Goal: Information Seeking & Learning: Learn about a topic

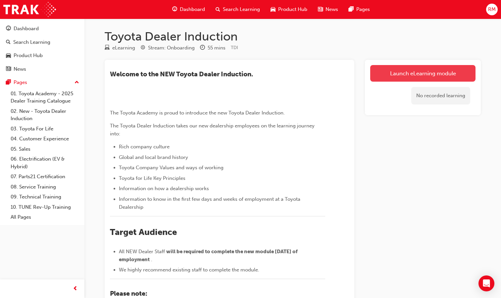
click at [412, 76] on link "Launch eLearning module" at bounding box center [422, 73] width 105 height 17
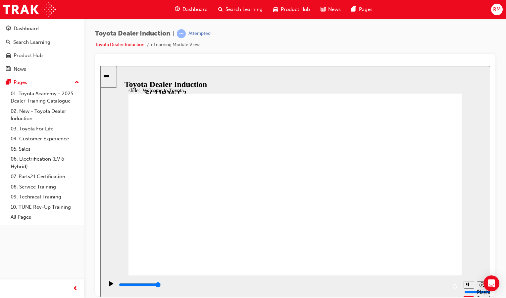
type input "7500"
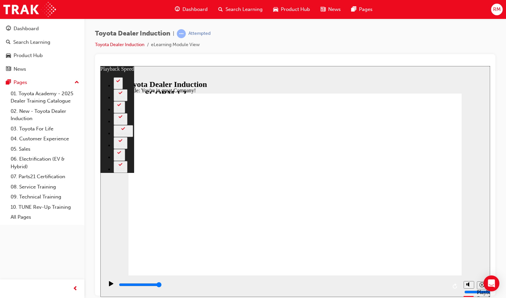
type input "156"
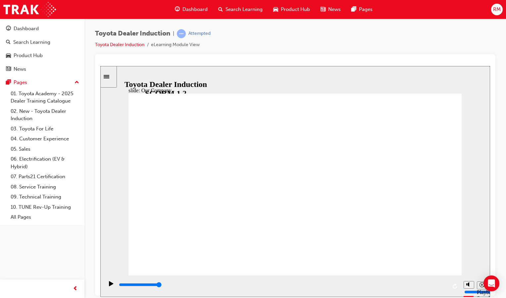
click at [109, 285] on icon "Play (Ctrl+Alt+P)" at bounding box center [111, 282] width 4 height 5
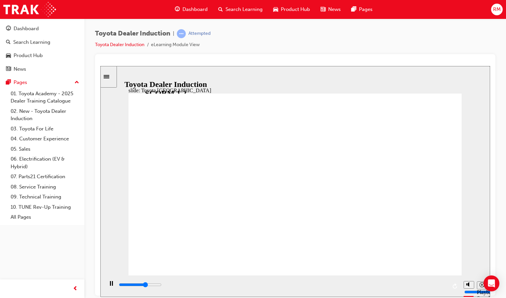
click at [162, 286] on input "slide progress" at bounding box center [140, 283] width 43 height 5
click at [109, 284] on icon "Play (Ctrl+Alt+P)" at bounding box center [111, 282] width 4 height 5
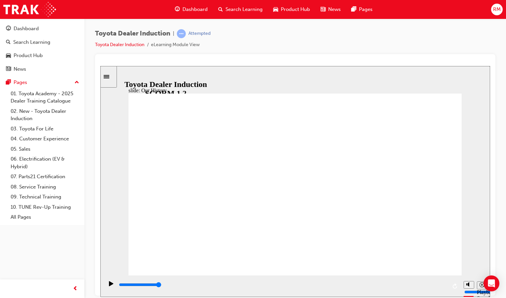
drag, startPoint x: 200, startPoint y: 237, endPoint x: 241, endPoint y: 239, distance: 40.8
drag, startPoint x: 293, startPoint y: 236, endPoint x: 378, endPoint y: 240, distance: 84.9
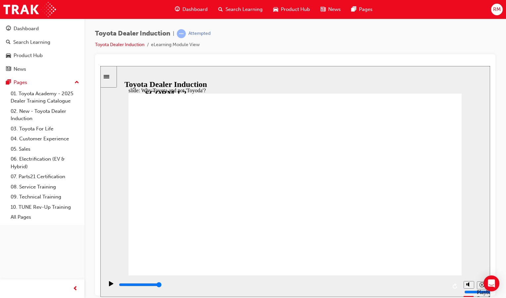
type input "8300"
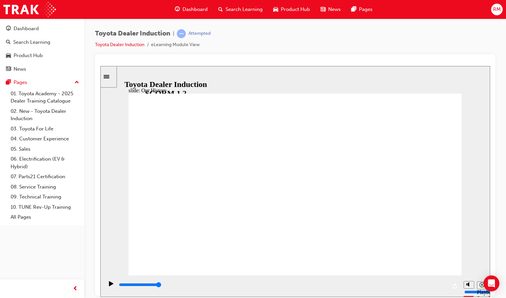
drag, startPoint x: 380, startPoint y: 242, endPoint x: 303, endPoint y: 240, distance: 76.6
type input "3"
drag, startPoint x: 297, startPoint y: 239, endPoint x: 395, endPoint y: 241, distance: 97.4
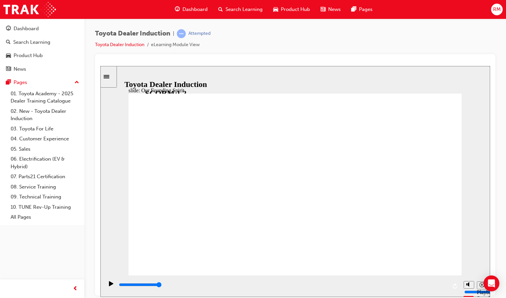
drag, startPoint x: 433, startPoint y: 252, endPoint x: 428, endPoint y: 264, distance: 12.7
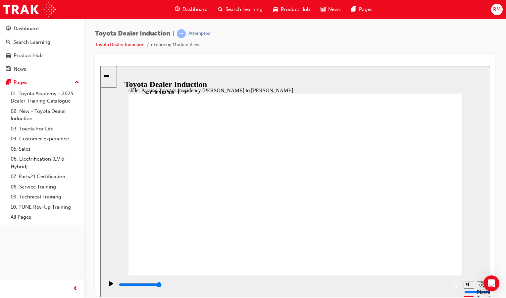
type input "2200"
radio input "true"
type input "5000"
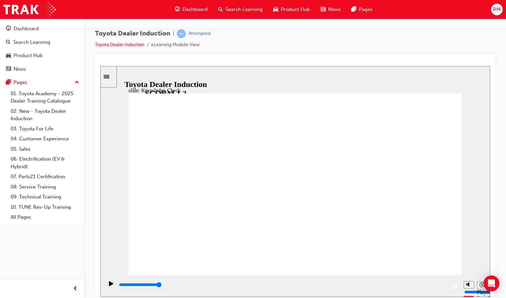
radio input "true"
click at [120, 283] on div "playback controls" at bounding box center [282, 284] width 329 height 7
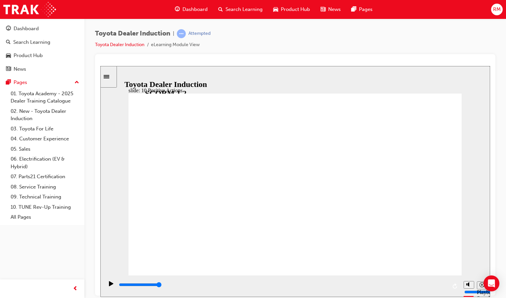
drag, startPoint x: 455, startPoint y: 91, endPoint x: 456, endPoint y: 95, distance: 4.1
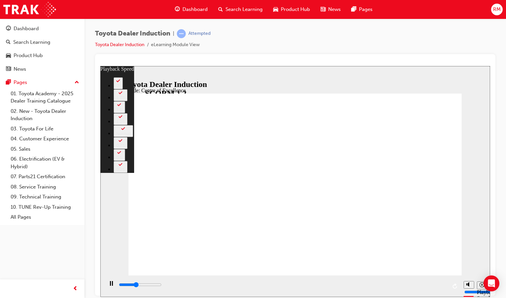
type input "6000"
type input "0"
type input "6200"
type input "0"
type input "6500"
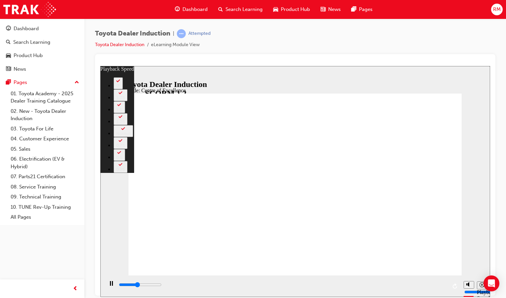
type input "1"
type input "6800"
type input "1"
type input "7000"
type input "1"
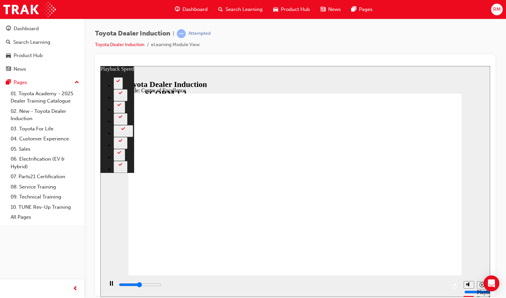
type input "7300"
type input "1"
type input "7500"
type input "2"
type input "7800"
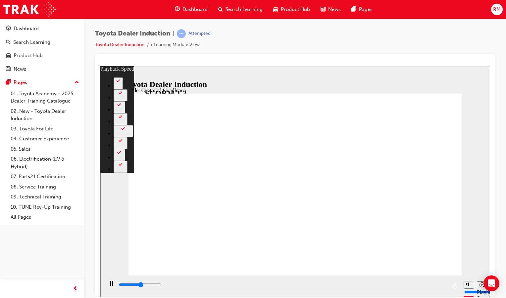
type input "2"
type input "8100"
type input "2"
type input "8400"
type input "2"
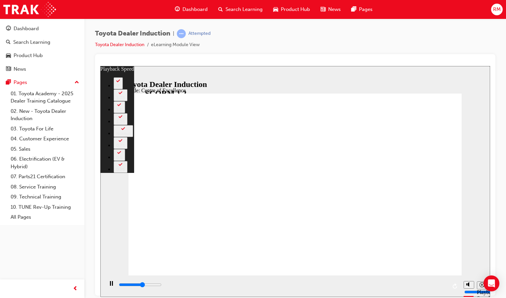
type input "8600"
type input "3"
type input "8800"
type input "3"
type input "8900"
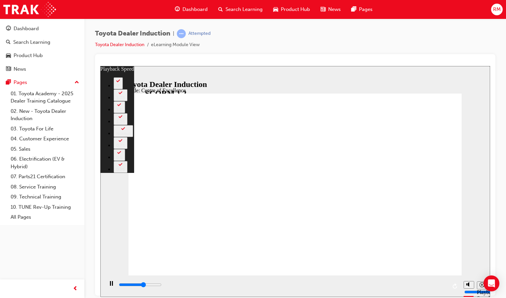
type input "3"
type input "9200"
type input "3"
type input "9400"
type input "4"
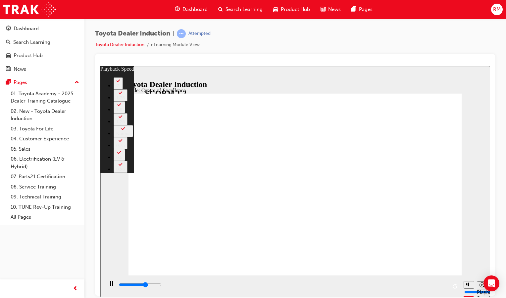
type input "9700"
type input "4"
type input "10000"
type input "4"
type input "10200"
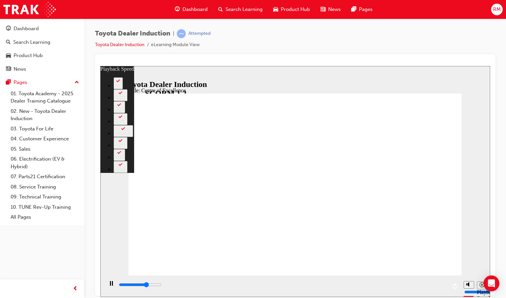
type input "4"
type input "10500"
type input "5"
type input "10800"
type input "5"
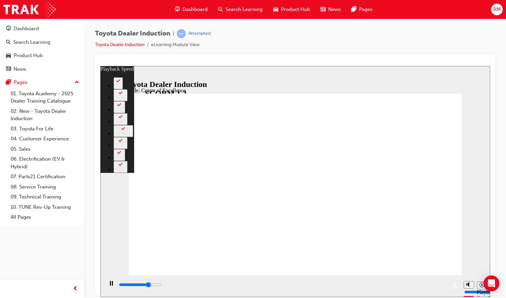
type input "11000"
type input "5"
type input "11300"
type input "5"
type input "11600"
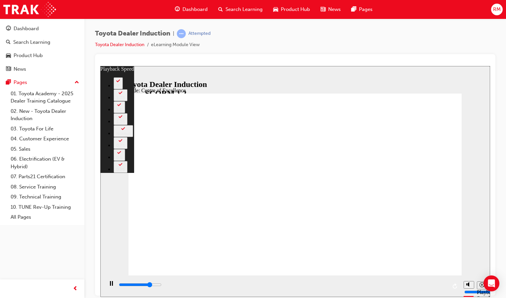
type input "6"
type input "11800"
type input "6"
type input "12100"
type input "6"
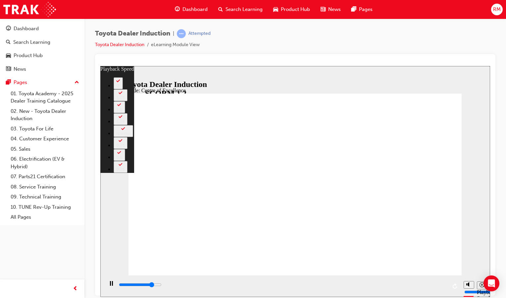
type input "12400"
type input "6"
type input "12600"
type input "7"
type input "12900"
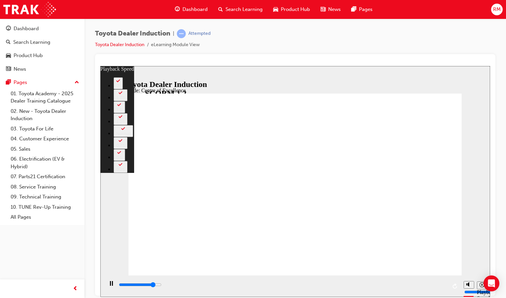
type input "7"
type input "13200"
type input "7"
type input "13400"
type input "8"
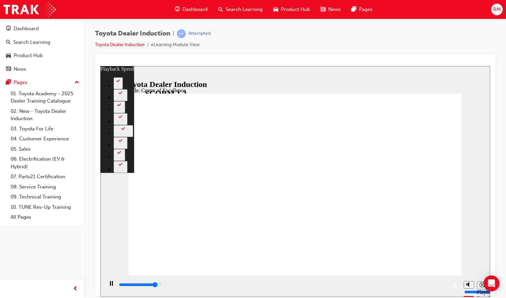
type input "13700"
type input "8"
type input "14000"
type input "8"
type input "14200"
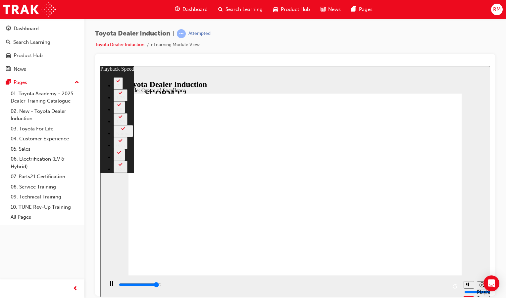
type input "8"
type input "14500"
type input "9"
type input "14800"
type input "9"
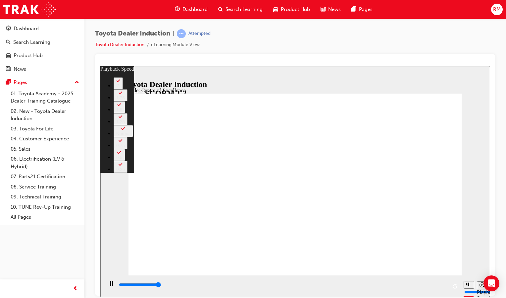
type input "15000"
type input "9"
type input "15300"
type input "9"
type input "15300"
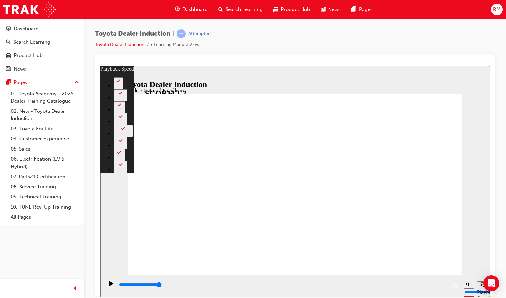
type input "248"
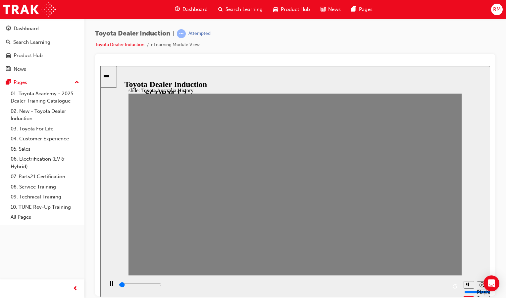
drag, startPoint x: 138, startPoint y: 190, endPoint x: 154, endPoint y: 195, distance: 17.1
drag, startPoint x: 156, startPoint y: 188, endPoint x: 169, endPoint y: 191, distance: 13.2
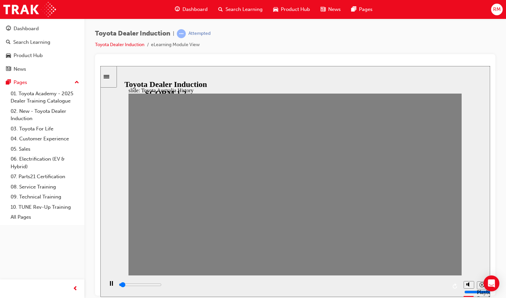
drag, startPoint x: 164, startPoint y: 189, endPoint x: 184, endPoint y: 189, distance: 20.2
drag, startPoint x: 191, startPoint y: 186, endPoint x: 200, endPoint y: 190, distance: 10.2
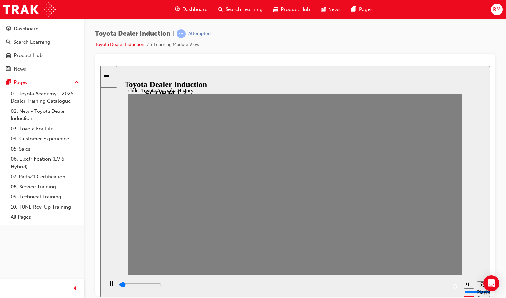
drag, startPoint x: 200, startPoint y: 190, endPoint x: 216, endPoint y: 192, distance: 15.9
drag, startPoint x: 214, startPoint y: 188, endPoint x: 230, endPoint y: 191, distance: 15.7
drag, startPoint x: 228, startPoint y: 184, endPoint x: 244, endPoint y: 189, distance: 17.1
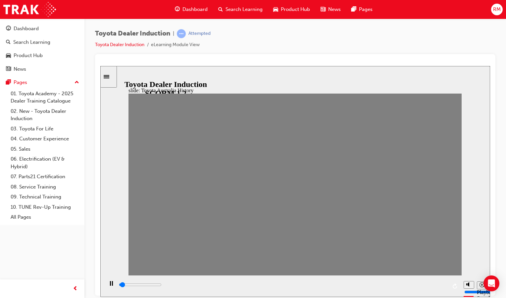
drag, startPoint x: 252, startPoint y: 186, endPoint x: 264, endPoint y: 188, distance: 12.2
drag, startPoint x: 264, startPoint y: 188, endPoint x: 277, endPoint y: 190, distance: 13.4
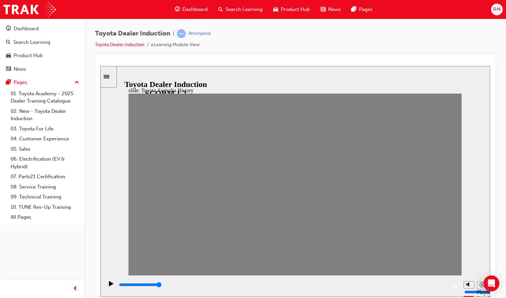
drag, startPoint x: 280, startPoint y: 186, endPoint x: 292, endPoint y: 189, distance: 12.9
drag, startPoint x: 293, startPoint y: 184, endPoint x: 306, endPoint y: 187, distance: 12.9
type input "7000"
type input "10"
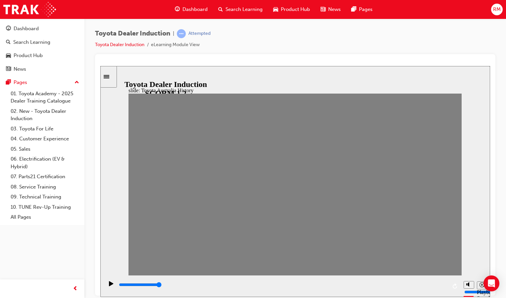
drag, startPoint x: 312, startPoint y: 187, endPoint x: 298, endPoint y: 185, distance: 14.4
type input "100"
type input "11"
drag, startPoint x: 292, startPoint y: 188, endPoint x: 306, endPoint y: 190, distance: 14.2
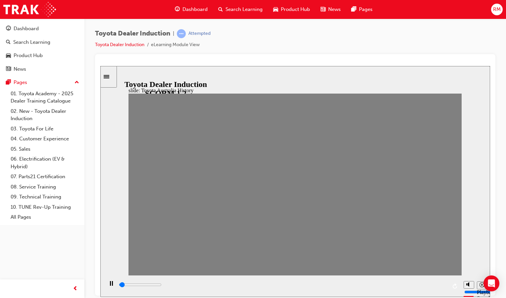
drag, startPoint x: 306, startPoint y: 187, endPoint x: 325, endPoint y: 189, distance: 19.0
drag, startPoint x: 322, startPoint y: 189, endPoint x: 333, endPoint y: 191, distance: 11.8
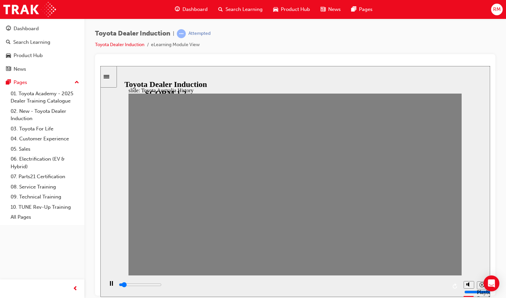
drag, startPoint x: 342, startPoint y: 191, endPoint x: 353, endPoint y: 194, distance: 10.9
drag, startPoint x: 354, startPoint y: 188, endPoint x: 367, endPoint y: 190, distance: 12.7
drag, startPoint x: 372, startPoint y: 190, endPoint x: 385, endPoint y: 193, distance: 12.9
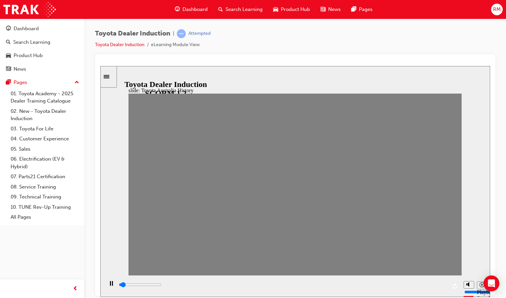
drag, startPoint x: 388, startPoint y: 190, endPoint x: 403, endPoint y: 193, distance: 14.6
drag, startPoint x: 402, startPoint y: 185, endPoint x: 417, endPoint y: 190, distance: 15.3
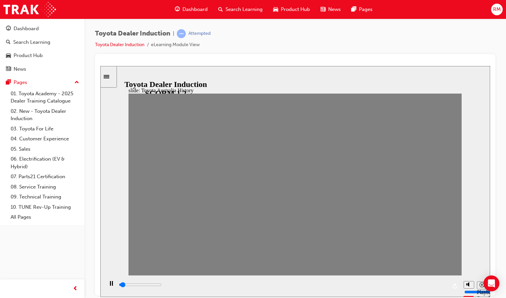
drag, startPoint x: 416, startPoint y: 188, endPoint x: 431, endPoint y: 190, distance: 15.1
drag, startPoint x: 434, startPoint y: 188, endPoint x: 450, endPoint y: 189, distance: 16.3
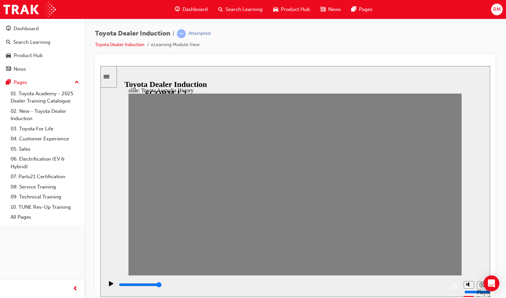
drag, startPoint x: 138, startPoint y: 189, endPoint x: 157, endPoint y: 190, distance: 19.0
type input "100"
type input "4"
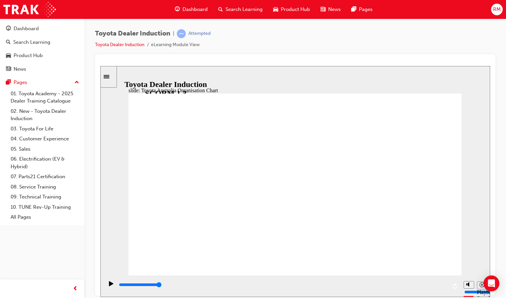
type input "100"
type input "1800"
radio input "true"
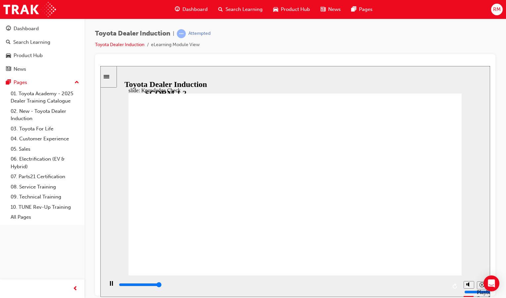
type input "5000"
radio input "true"
type input "5000"
radio input "true"
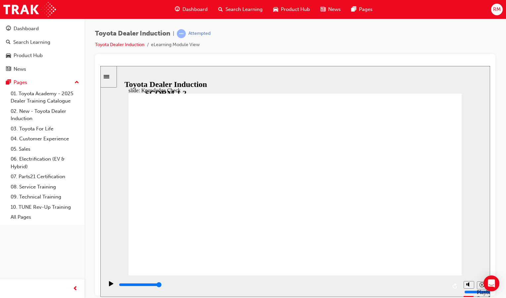
type input "3400"
radio input "true"
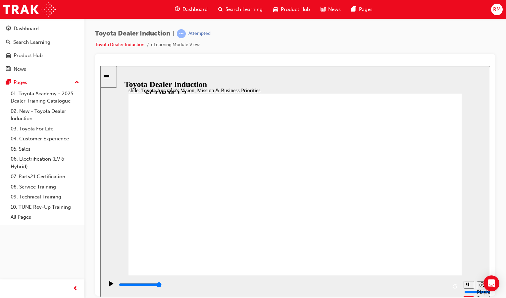
type input "9200"
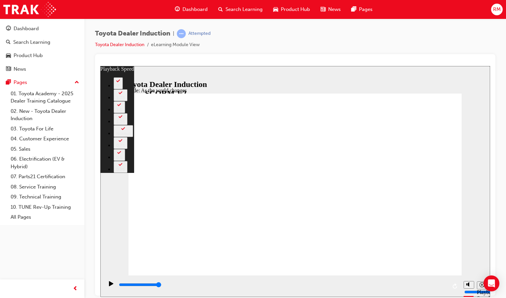
click at [499, 30] on div "Toyota Dealer Induction | Attempted Toyota Dealer Induction eLearning Module Vi…" at bounding box center [295, 150] width 422 height 262
type input "128"
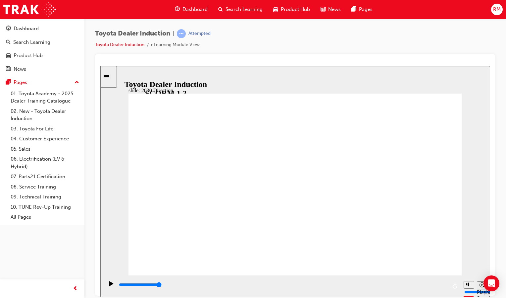
click at [111, 285] on icon "Play (Ctrl+Alt+P)" at bounding box center [111, 282] width 4 height 5
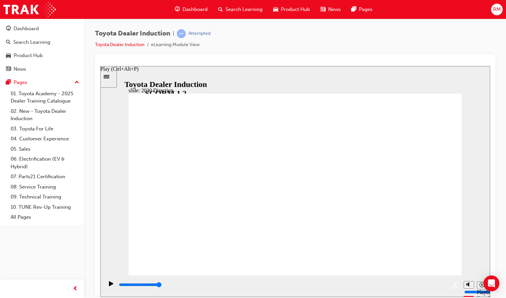
click at [109, 285] on icon "Play (Ctrl+Alt+P)" at bounding box center [111, 282] width 4 height 5
drag, startPoint x: 446, startPoint y: 286, endPoint x: 110, endPoint y: 276, distance: 336.4
click at [110, 276] on div "playback controls" at bounding box center [282, 286] width 357 height 22
click at [109, 286] on icon "Play (Ctrl+Alt+P)" at bounding box center [111, 282] width 5 height 5
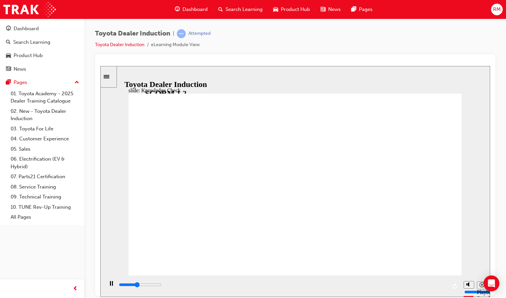
type input "3600"
type input "d"
type input "4100"
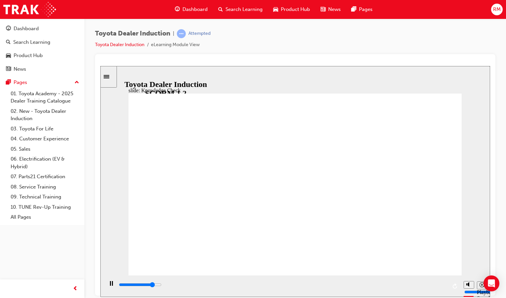
type input "di"
type input "4500"
type input "dir"
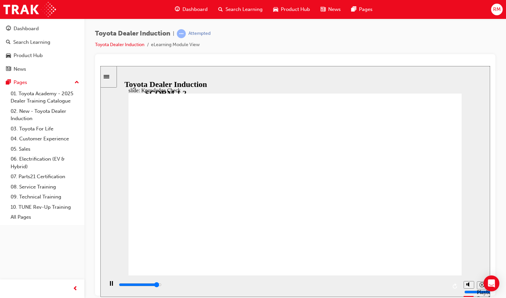
type input "4800"
type input "dire"
type input "5000"
type input "direc"
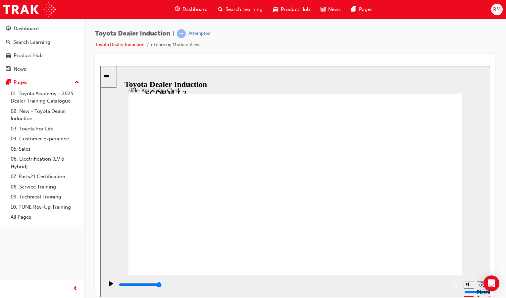
type input "direc"
type input "direct"
type input "directi"
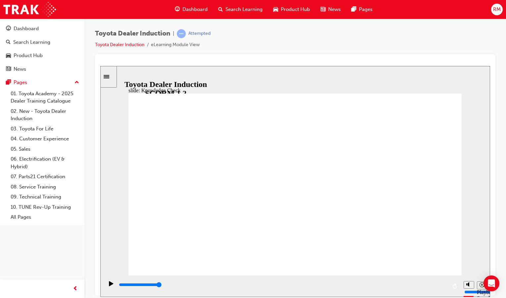
type input "directio"
type input "direction"
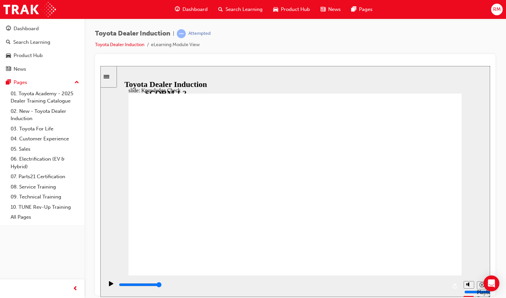
type input "direction"
type input "800"
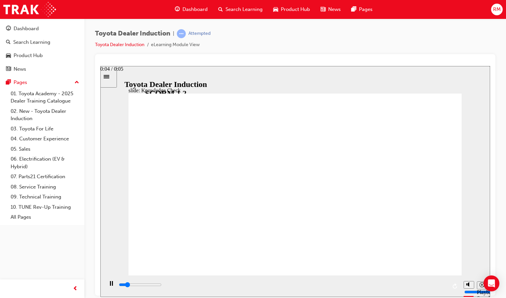
type input "direction"
drag, startPoint x: 227, startPoint y: 192, endPoint x: 181, endPoint y: 184, distance: 46.5
type input "3600"
type input "h"
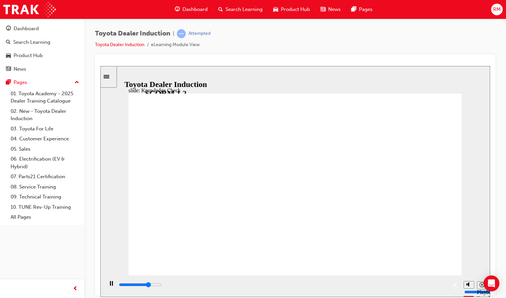
type input "h"
type input "4000"
type input "ha"
type input "4800"
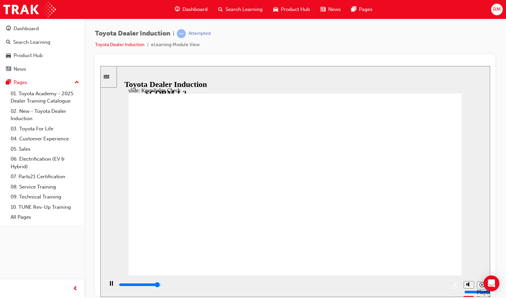
type input "hap"
type input "4900"
type input "happ"
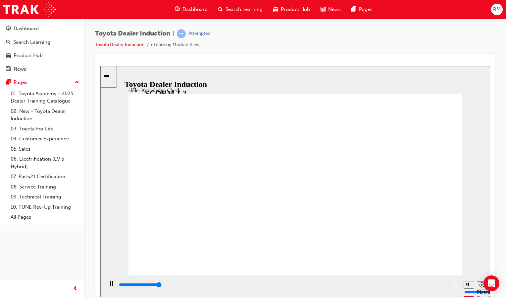
type input "5000"
type input "happy"
type input "happyn"
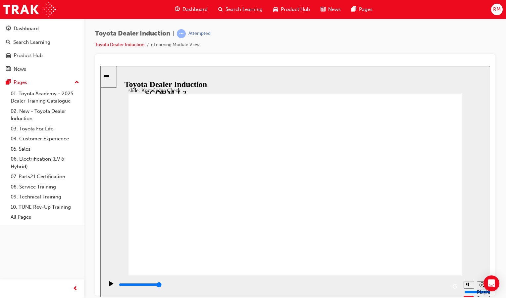
type input "happyne"
type input "happynes"
type input "happyness"
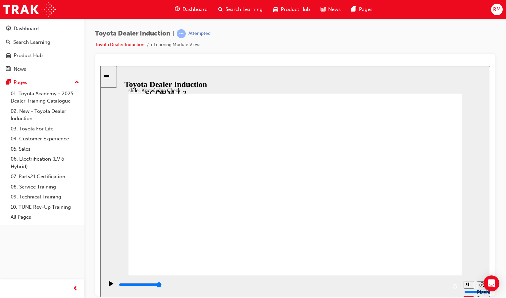
type input "happyness"
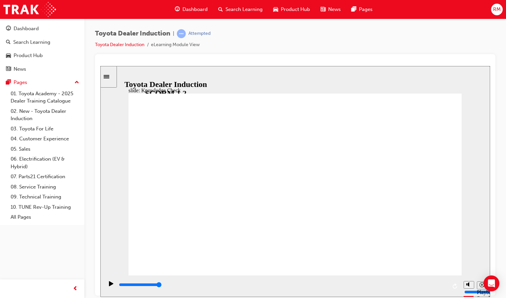
type input "800"
type input "happyness"
type input "4300"
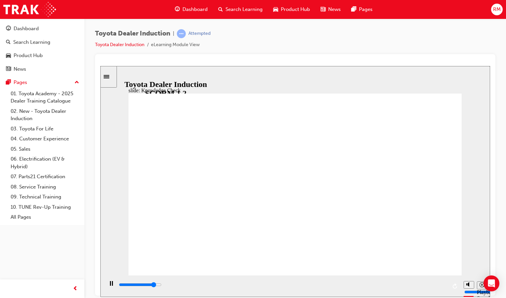
type input "happiness"
type input "5000"
type input "happiness"
drag, startPoint x: 424, startPoint y: 102, endPoint x: 425, endPoint y: 107, distance: 5.1
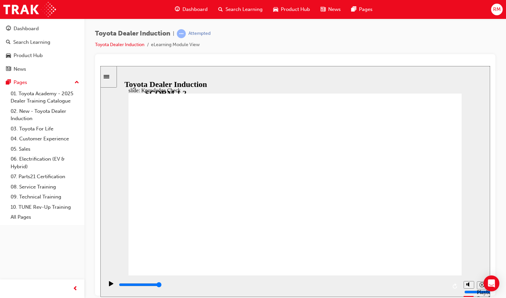
type input "happiness"
type input "5000"
type input "f"
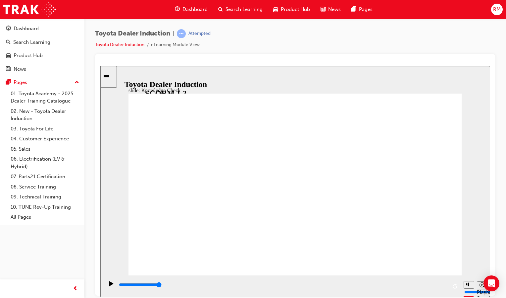
type input "f"
type input "fr"
type input "fre"
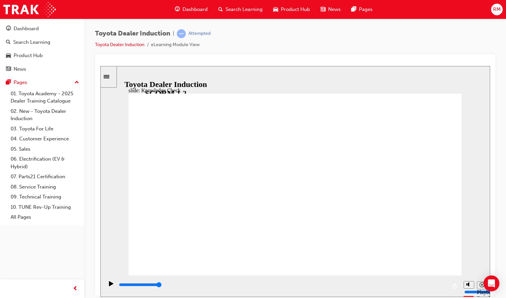
type input "free"
type input "800"
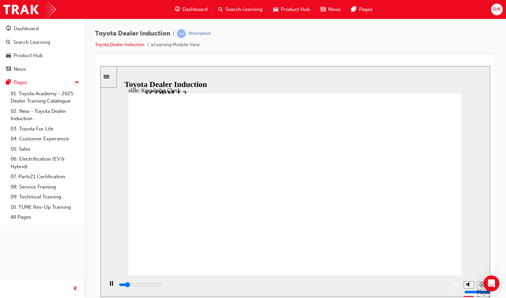
type input "happiness"
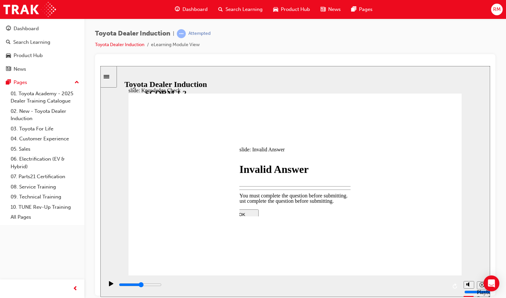
type input "2600"
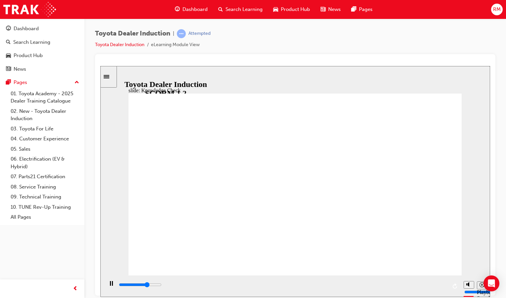
type input "5000"
type input "happiness"
type input "800"
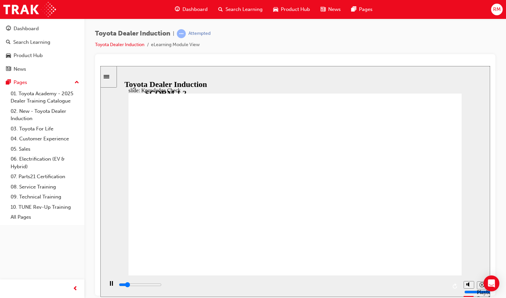
type input "free"
drag, startPoint x: 215, startPoint y: 192, endPoint x: 190, endPoint y: 190, distance: 24.9
type input "3900"
type input "4800"
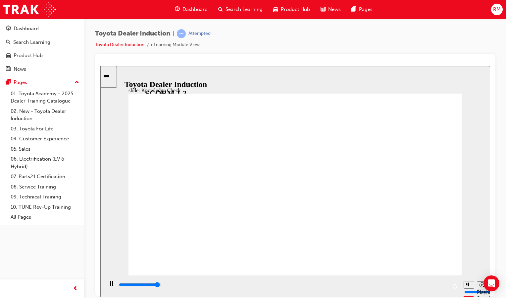
type input "m"
type input "5000"
type input "mo"
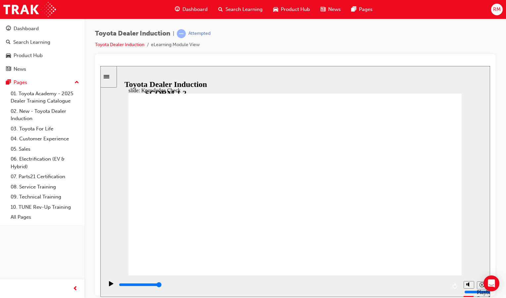
type input "mov"
type input "move"
type input "moved"
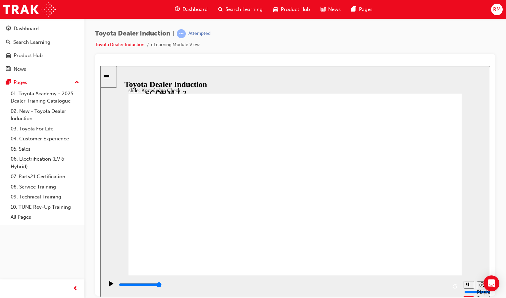
type input "moved"
type input "6500"
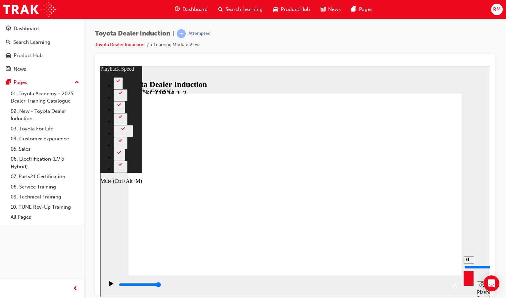
type input "31"
type input "7"
type input "31"
type input "7"
type input "6"
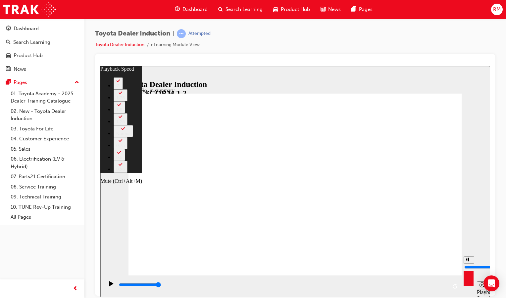
type input "31"
type input "6"
type input "32"
type input "5"
type input "32"
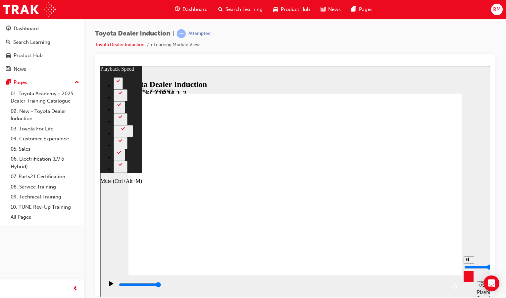
type input "5"
type input "32"
drag, startPoint x: 468, startPoint y: 262, endPoint x: 469, endPoint y: 265, distance: 3.5
type input "5"
click at [469, 265] on input "volume" at bounding box center [485, 266] width 43 height 5
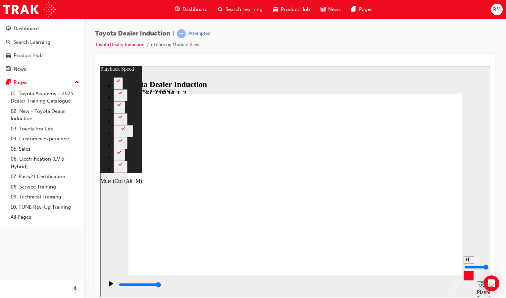
type input "40"
type input "3"
type input "40"
type input "3"
type input "40"
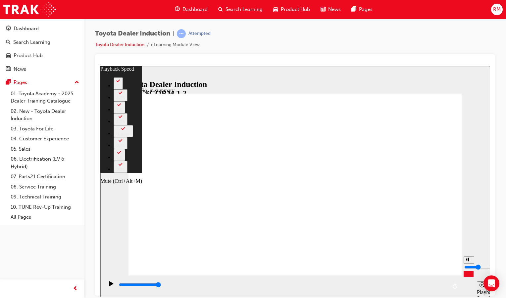
type input "2"
type input "40"
type input "2"
type input "42"
type input "3"
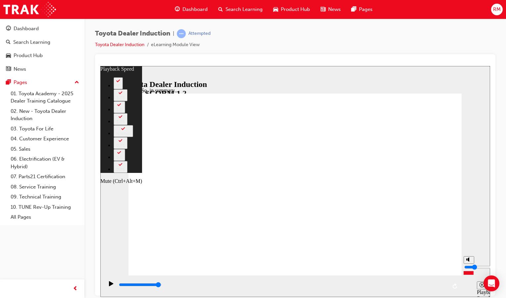
type input "42"
type input "3"
type input "42"
type input "3"
click at [469, 268] on input "volume" at bounding box center [485, 266] width 43 height 5
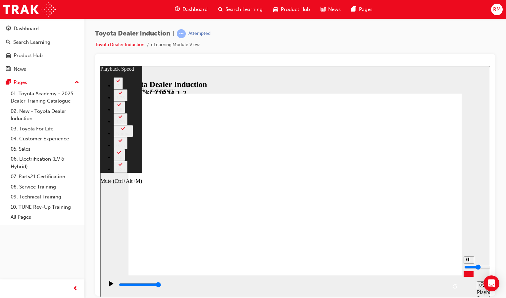
type input "72"
type input "0"
type input "72"
type input "0"
type input "72"
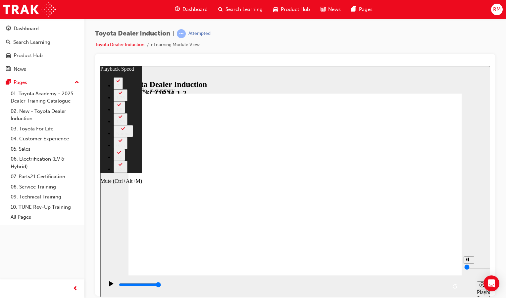
type input "0"
click at [468, 269] on input "volume" at bounding box center [485, 266] width 43 height 5
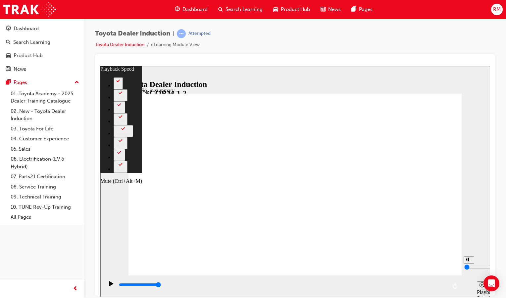
click at [468, 269] on input "volume" at bounding box center [485, 266] width 43 height 5
type input "78"
type input "1"
type input "79"
type input "1"
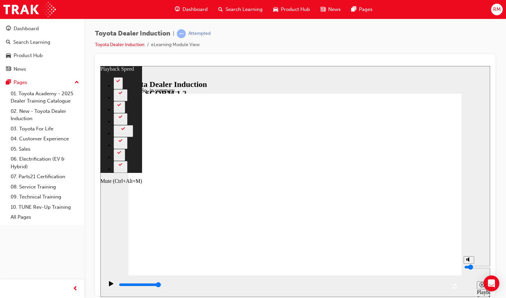
type input "2"
type input "79"
type input "2"
type input "79"
type input "1"
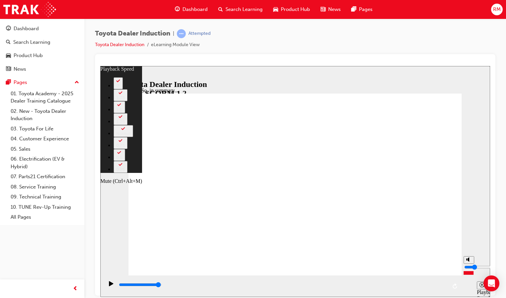
type input "79"
type input "1"
type input "80"
type input "1"
click at [468, 269] on input "volume" at bounding box center [485, 266] width 43 height 5
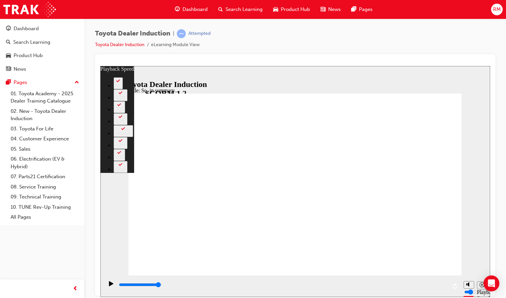
type input "128"
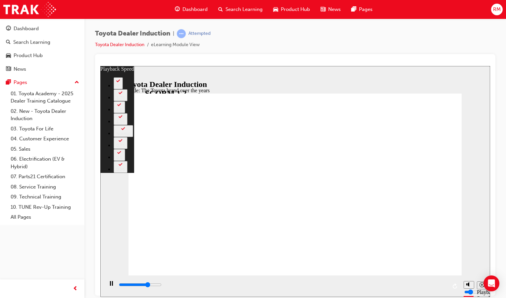
type input "5900"
type input "0"
type input "6200"
type input "0"
type input "6400"
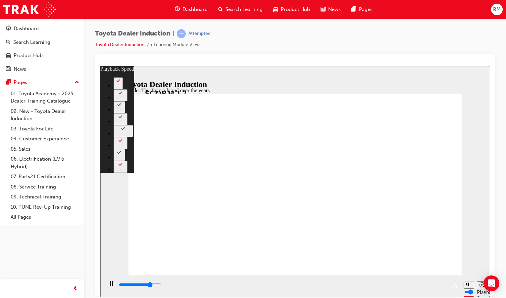
type input "1"
type input "6700"
type input "1"
type input "7000"
type input "1"
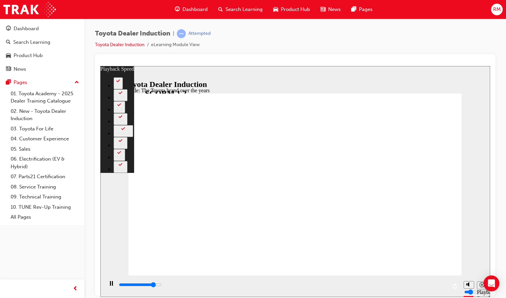
type input "7200"
type input "1"
type input "7500"
type input "2"
type input "7800"
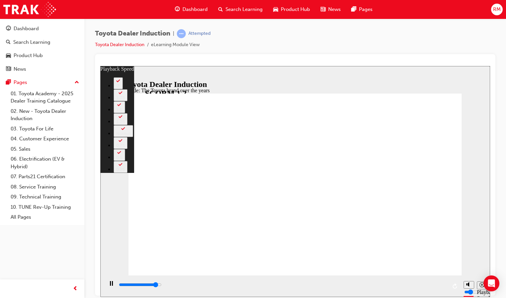
type input "2"
type input "8000"
type input "2"
type input "8300"
type input "2"
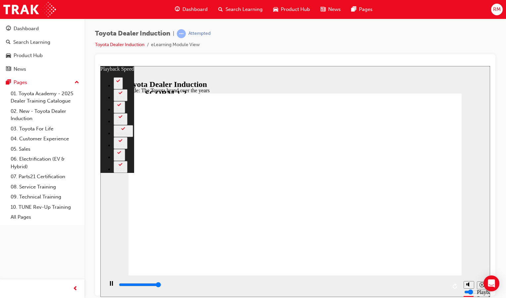
type input "8400"
type input "165"
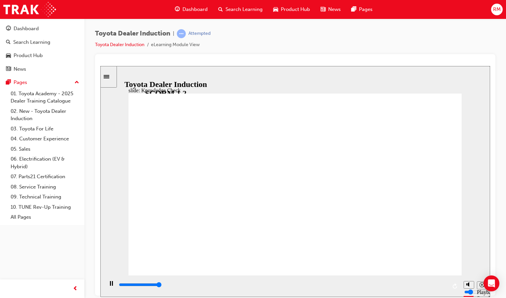
type input "5000"
radio input "true"
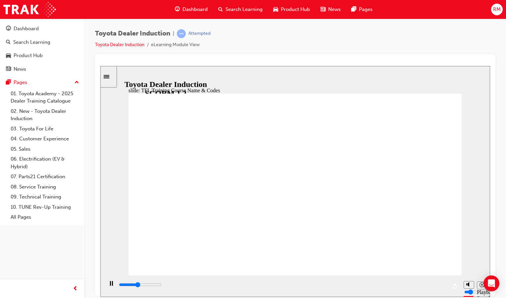
click at [32, 208] on link "10. TUNE Rev-Up Training" at bounding box center [45, 207] width 74 height 10
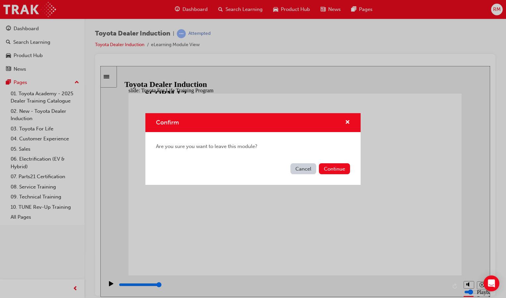
click at [309, 170] on button "Cancel" at bounding box center [304, 168] width 26 height 11
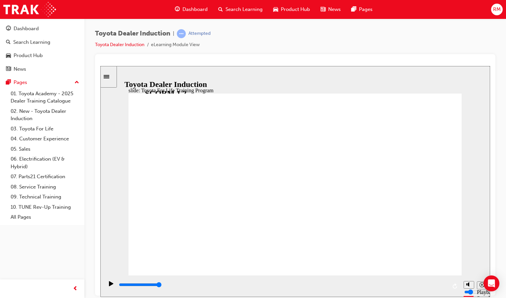
click at [500, 91] on div "Toyota Dealer Induction | Attempted Toyota Dealer Induction eLearning Module Vi…" at bounding box center [295, 150] width 422 height 262
type input "48000"
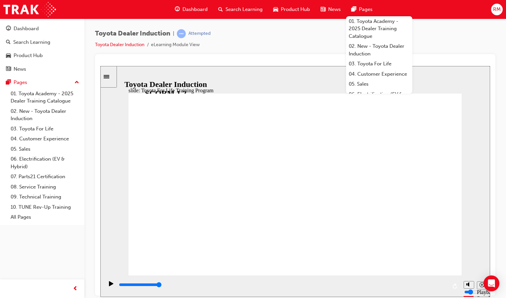
click at [466, 66] on iframe at bounding box center [295, 181] width 390 height 231
click at [465, 41] on div "Toyota Dealer Induction | Attempted Toyota Dealer Induction eLearning Module Vi…" at bounding box center [295, 41] width 401 height 25
click at [440, 49] on div "Toyota Dealer Induction | Attempted Toyota Dealer Induction eLearning Module Vi…" at bounding box center [295, 41] width 401 height 25
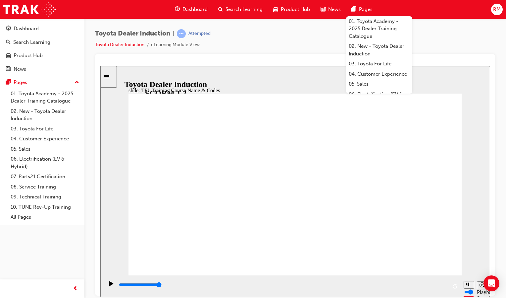
click at [444, 39] on div "Toyota Dealer Induction | Attempted Toyota Dealer Induction eLearning Module Vi…" at bounding box center [295, 41] width 401 height 25
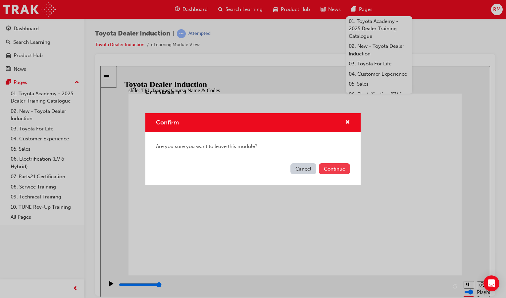
click at [344, 169] on button "Continue" at bounding box center [334, 168] width 31 height 11
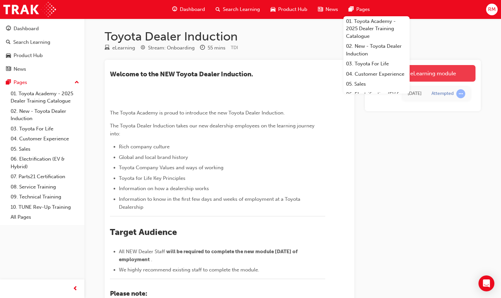
click at [446, 77] on link "Launch eLearning module" at bounding box center [422, 73] width 105 height 17
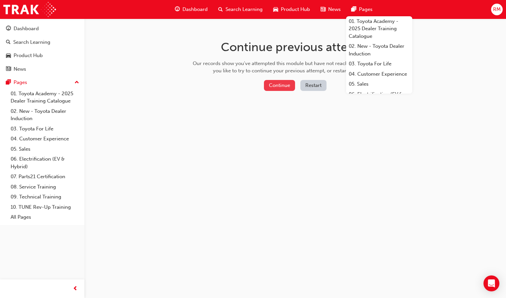
click at [283, 85] on button "Continue" at bounding box center [279, 85] width 31 height 11
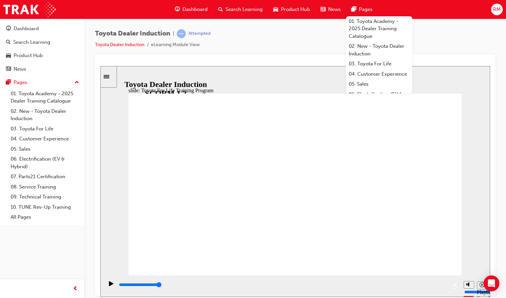
click at [429, 43] on div "Toyota Dealer Induction | Attempted Toyota Dealer Induction eLearning Module Vi…" at bounding box center [295, 41] width 401 height 25
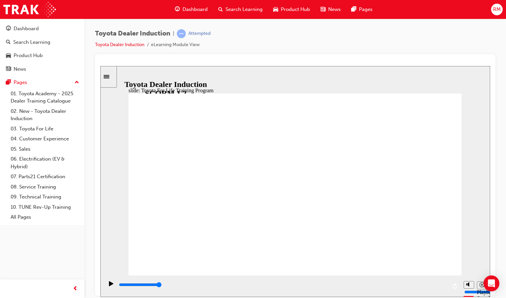
click at [491, 38] on div "Toyota Dealer Induction | Attempted Toyota Dealer Induction eLearning Module Vi…" at bounding box center [295, 41] width 401 height 25
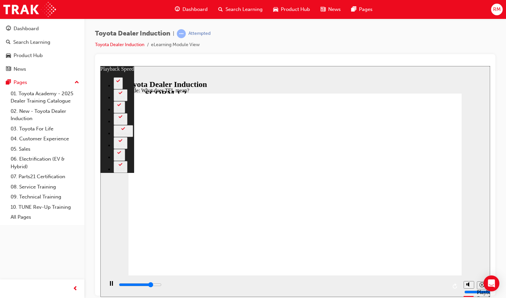
type input "8500"
type input "0"
type input "8800"
type input "0"
type input "9100"
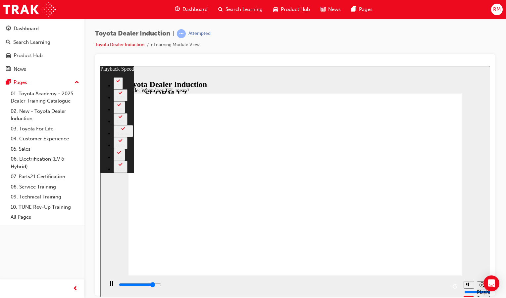
type input "1"
type input "9300"
type input "1"
type input "9600"
type input "1"
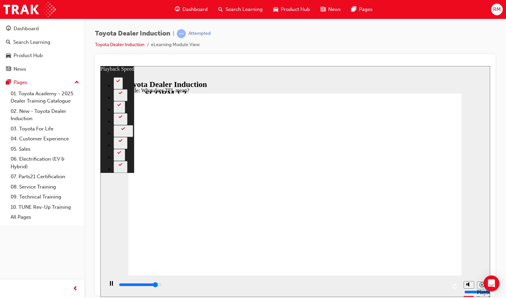
type input "9800"
type input "1"
type input "10100"
type input "2"
type input "10400"
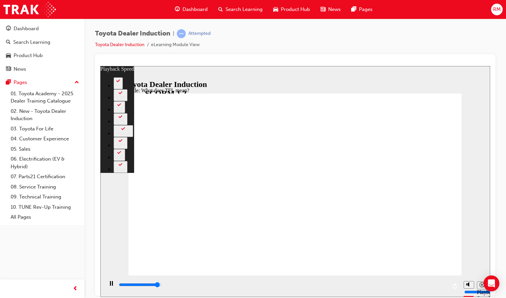
type input "2"
type input "10700"
type input "2"
type input "10800"
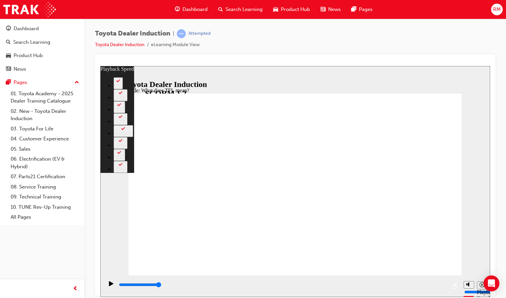
type input "139"
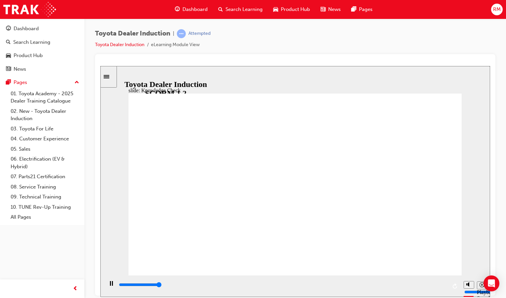
type input "5000"
radio input "true"
drag, startPoint x: 220, startPoint y: 178, endPoint x: 445, endPoint y: 103, distance: 236.9
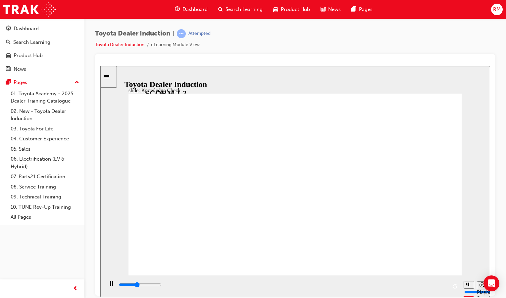
type input "2200"
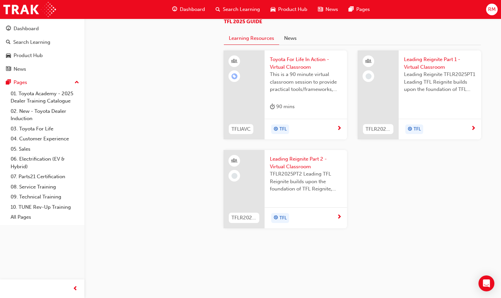
scroll to position [497, 0]
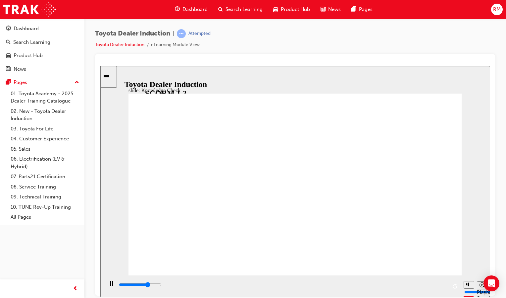
type input "42300"
